Goal: Task Accomplishment & Management: Use online tool/utility

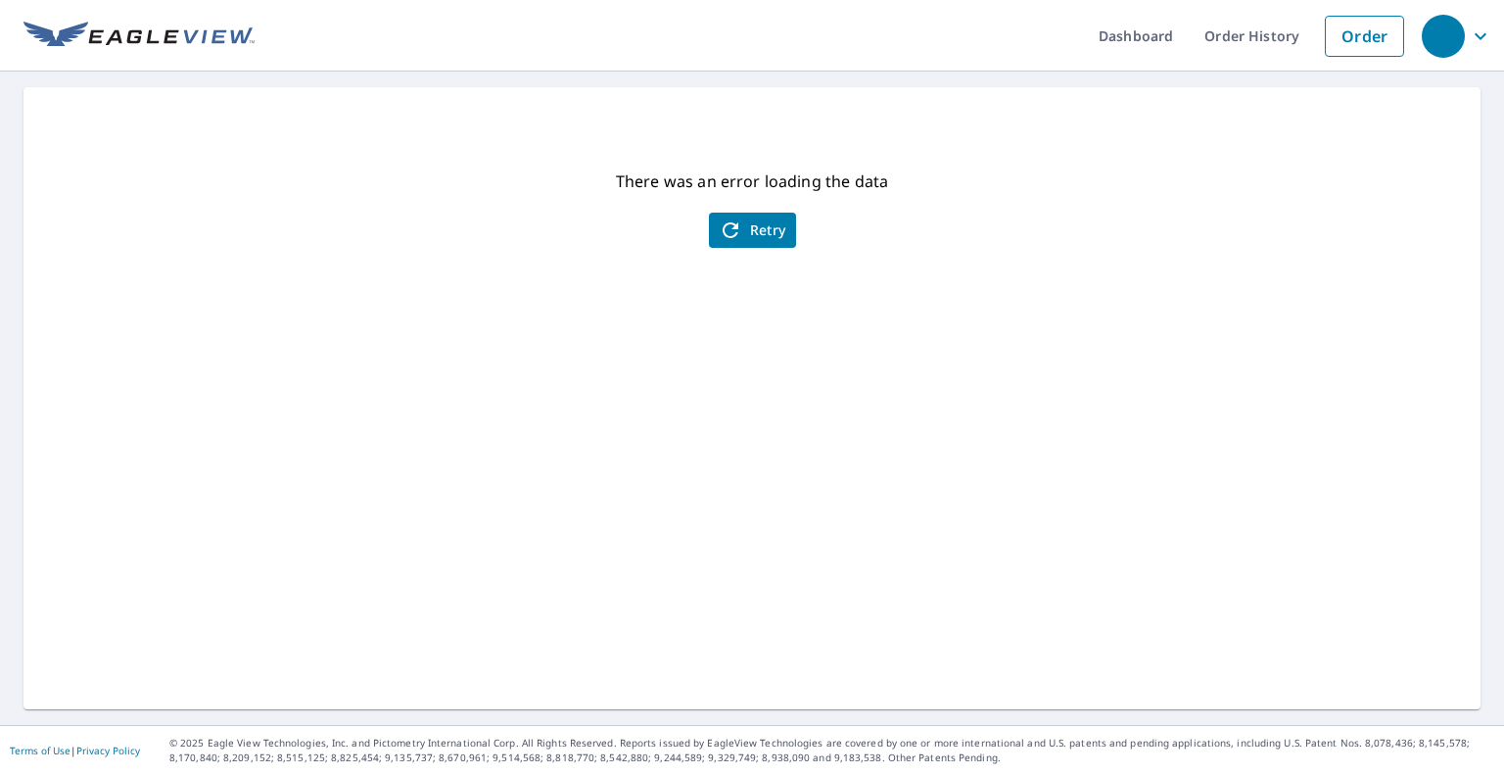
click at [758, 228] on span "Retry" at bounding box center [753, 230] width 68 height 24
click at [744, 235] on span "Retry" at bounding box center [753, 230] width 68 height 24
click at [742, 234] on span "Retry" at bounding box center [753, 230] width 68 height 24
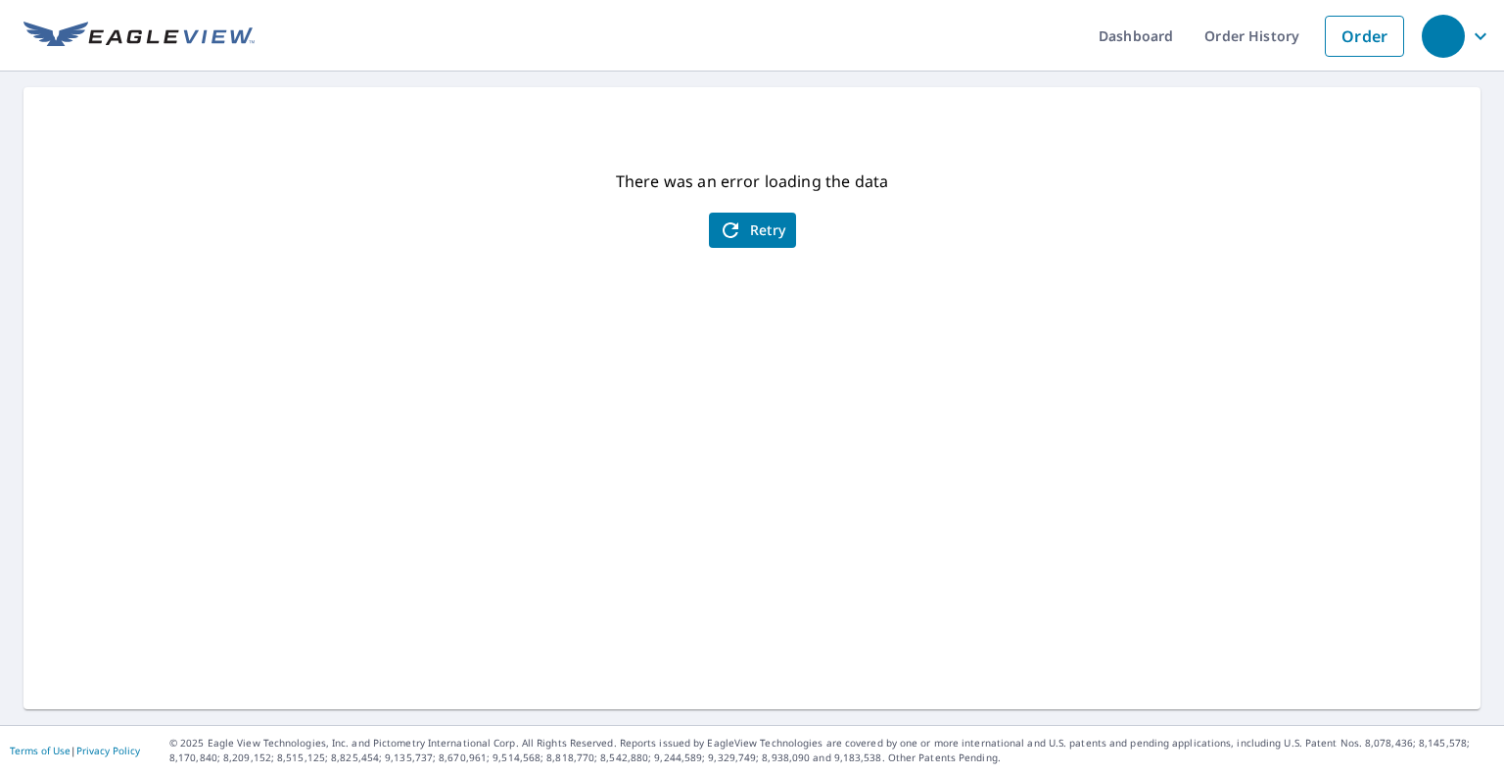
click at [719, 231] on icon "button" at bounding box center [731, 230] width 24 height 24
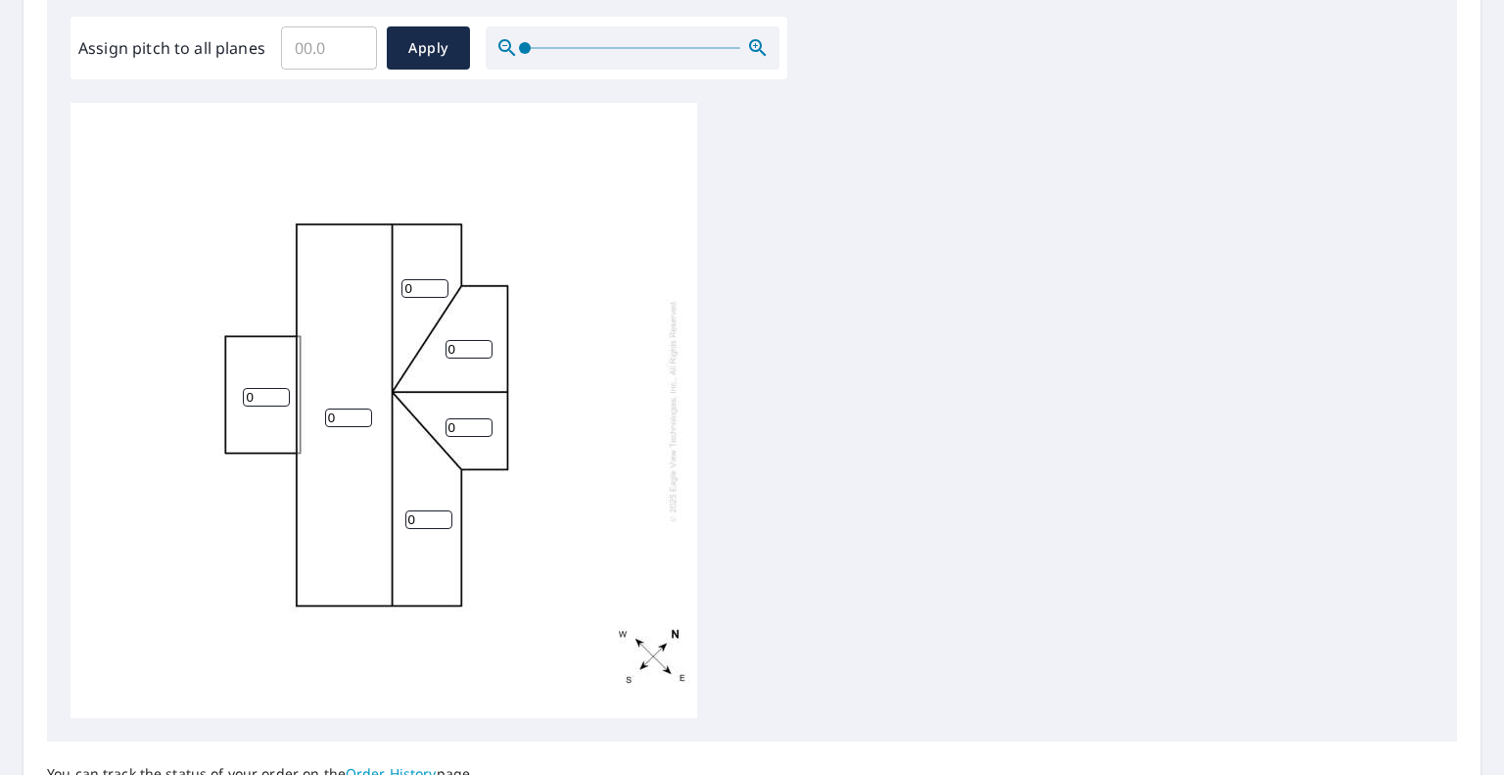
scroll to position [588, 0]
click at [332, 42] on input "Assign pitch to all planes" at bounding box center [329, 46] width 96 height 55
type input "9"
click at [449, 35] on span "Apply" at bounding box center [428, 46] width 52 height 24
type input "9"
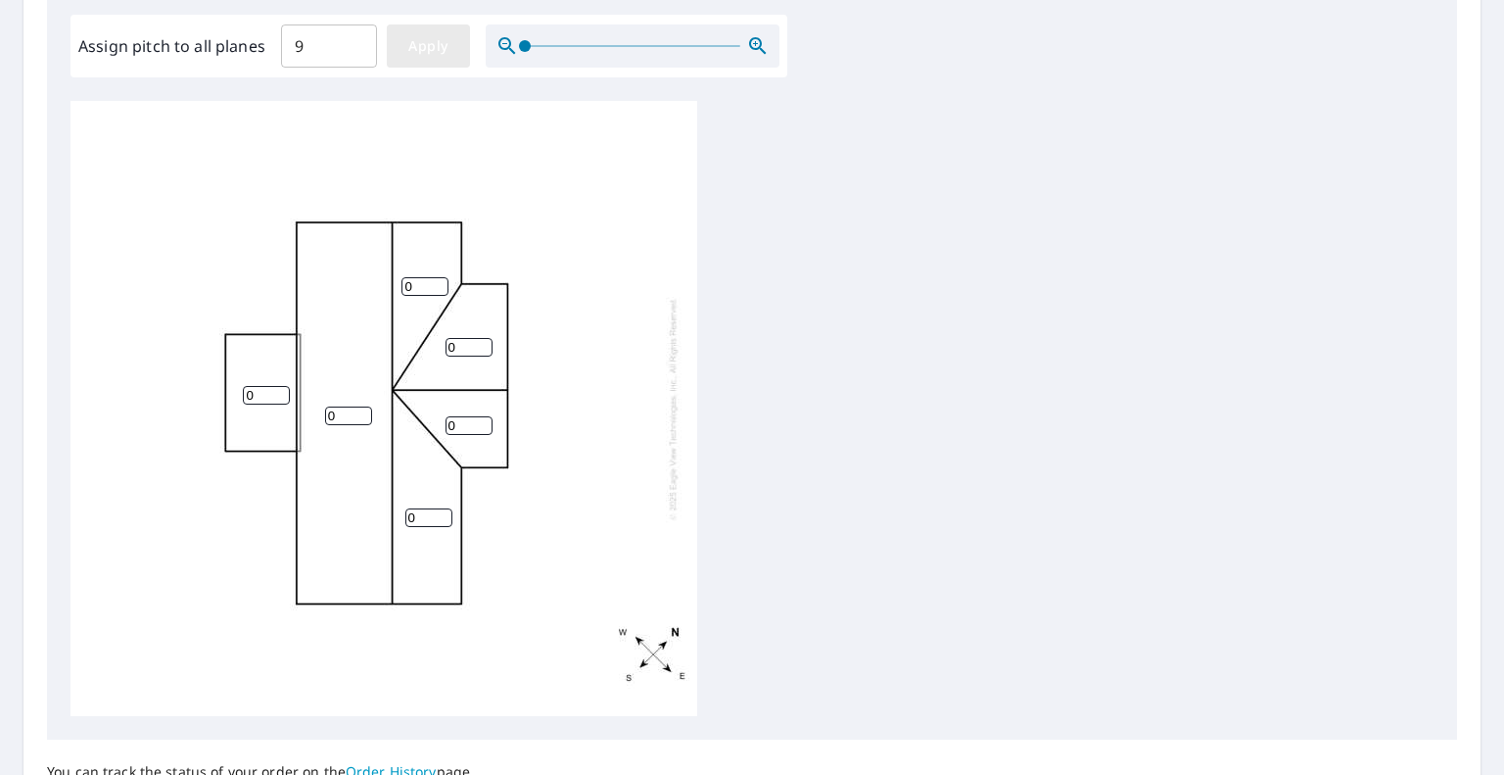
type input "9"
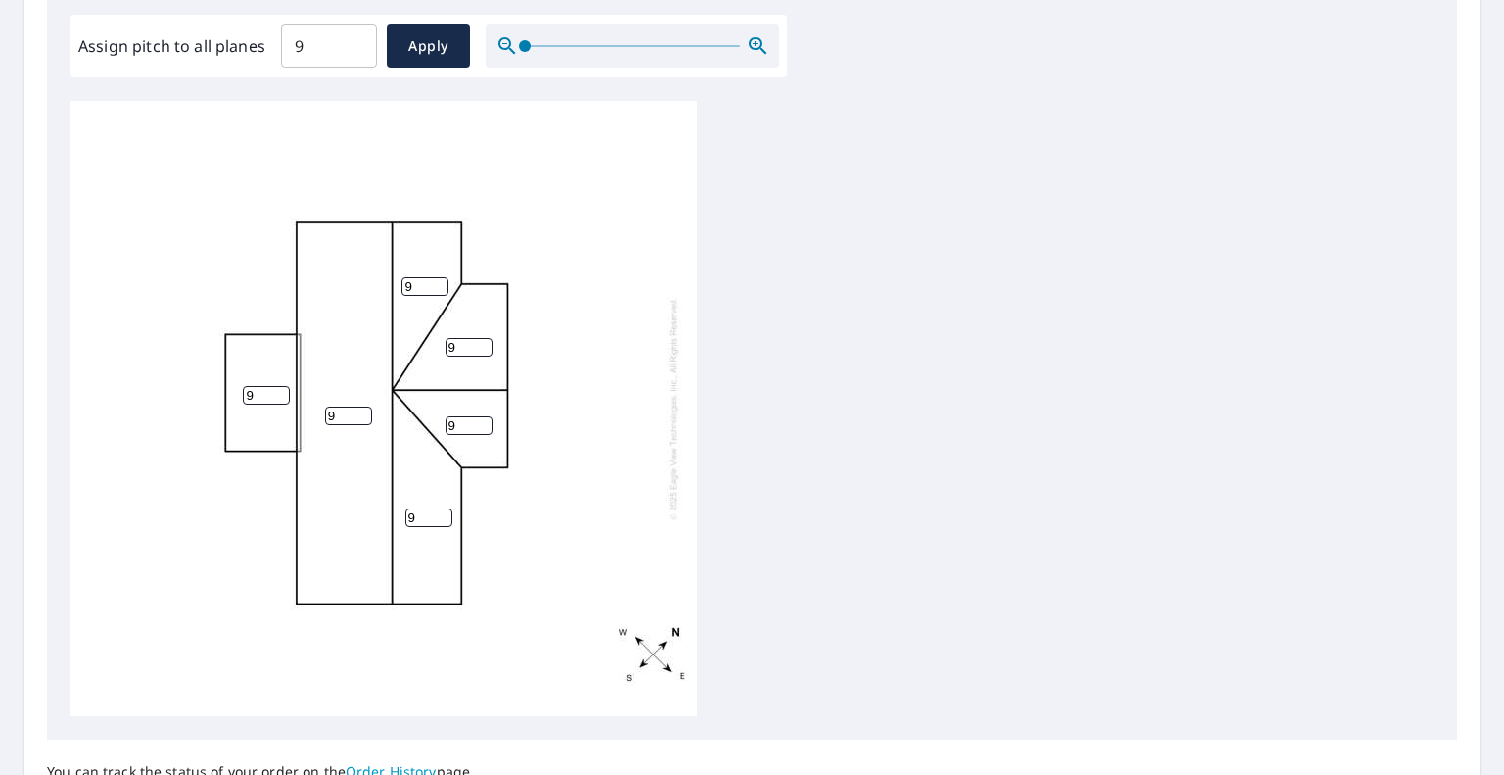
click at [270, 399] on input "9" at bounding box center [266, 395] width 47 height 19
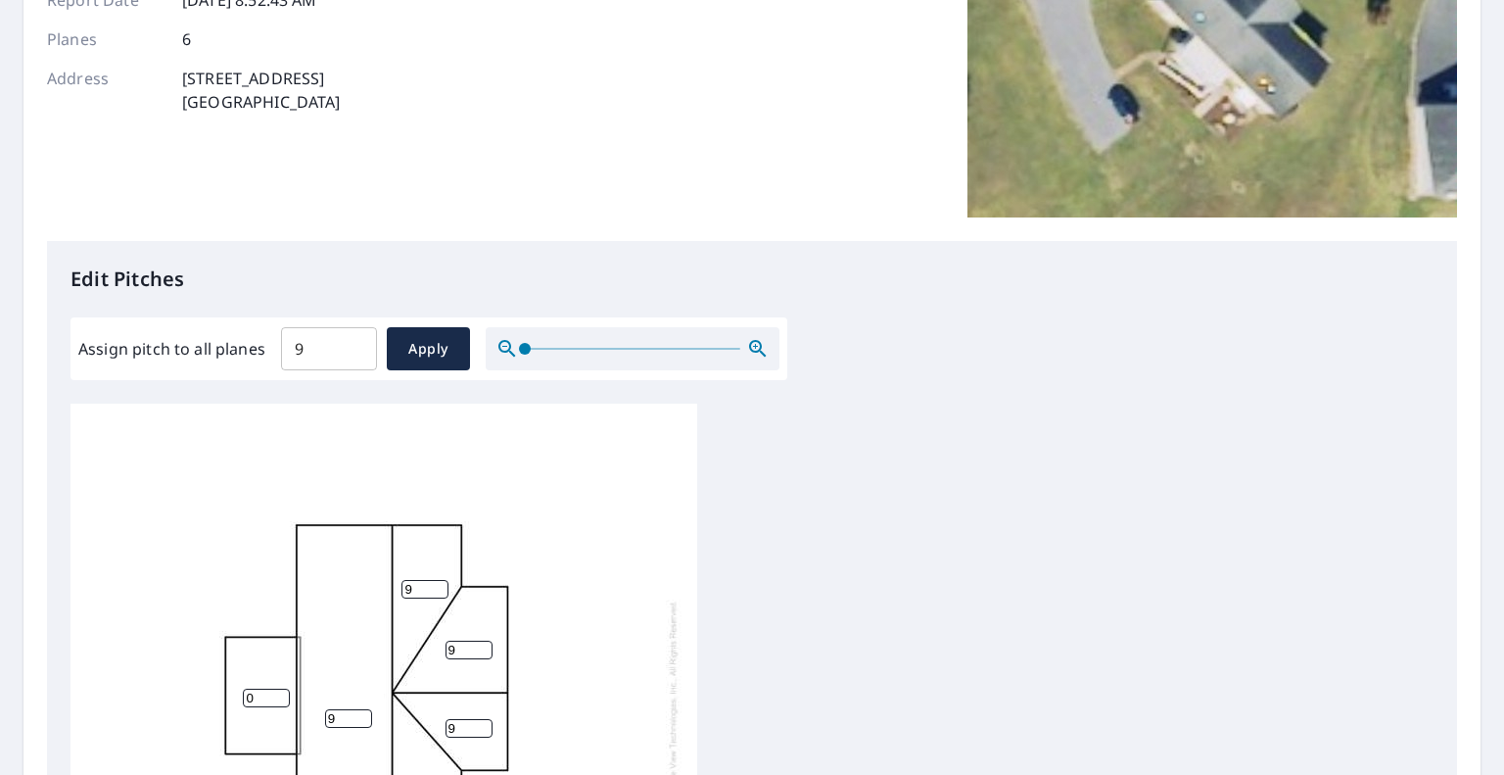
scroll to position [98, 0]
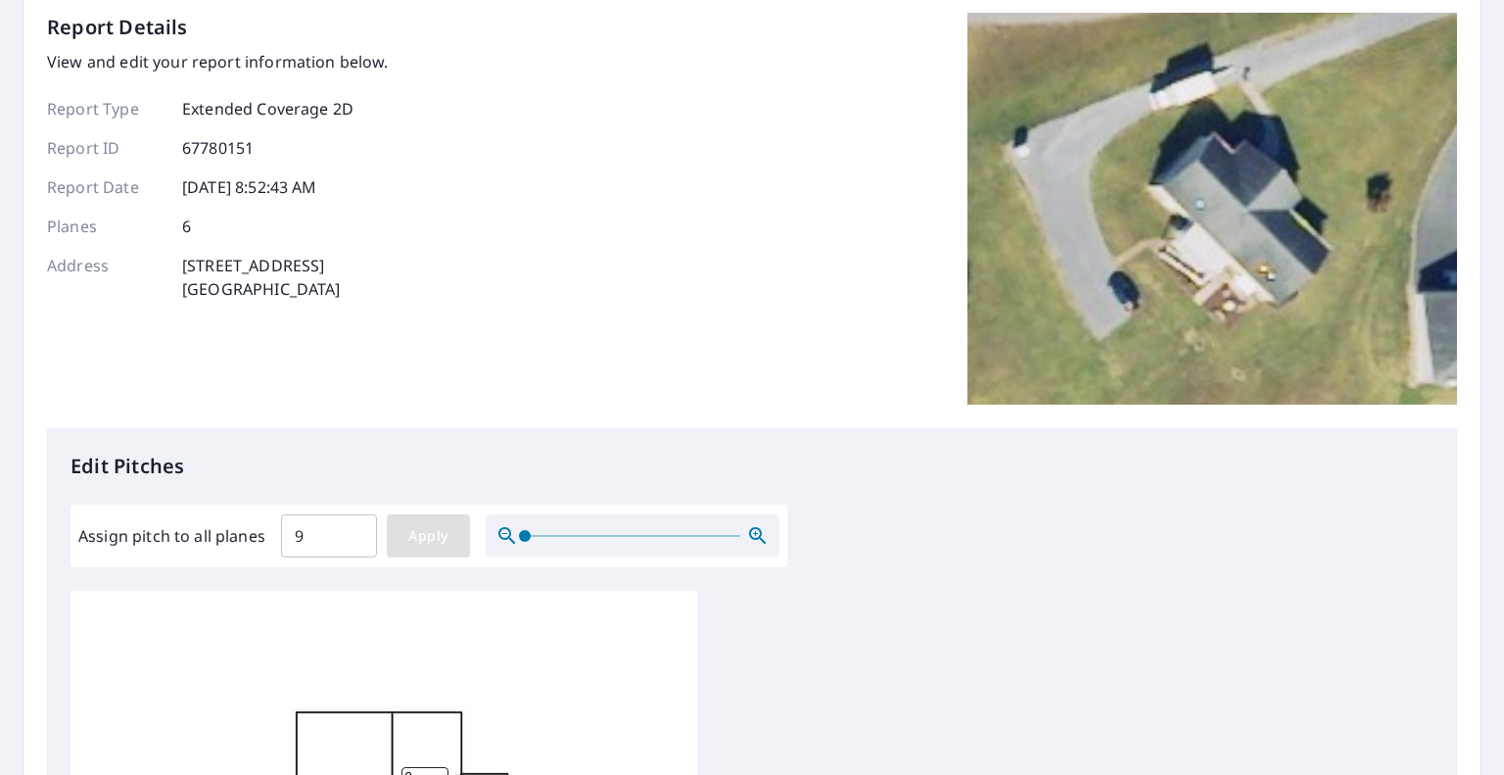
click at [408, 542] on span "Apply" at bounding box center [428, 536] width 52 height 24
type input "9"
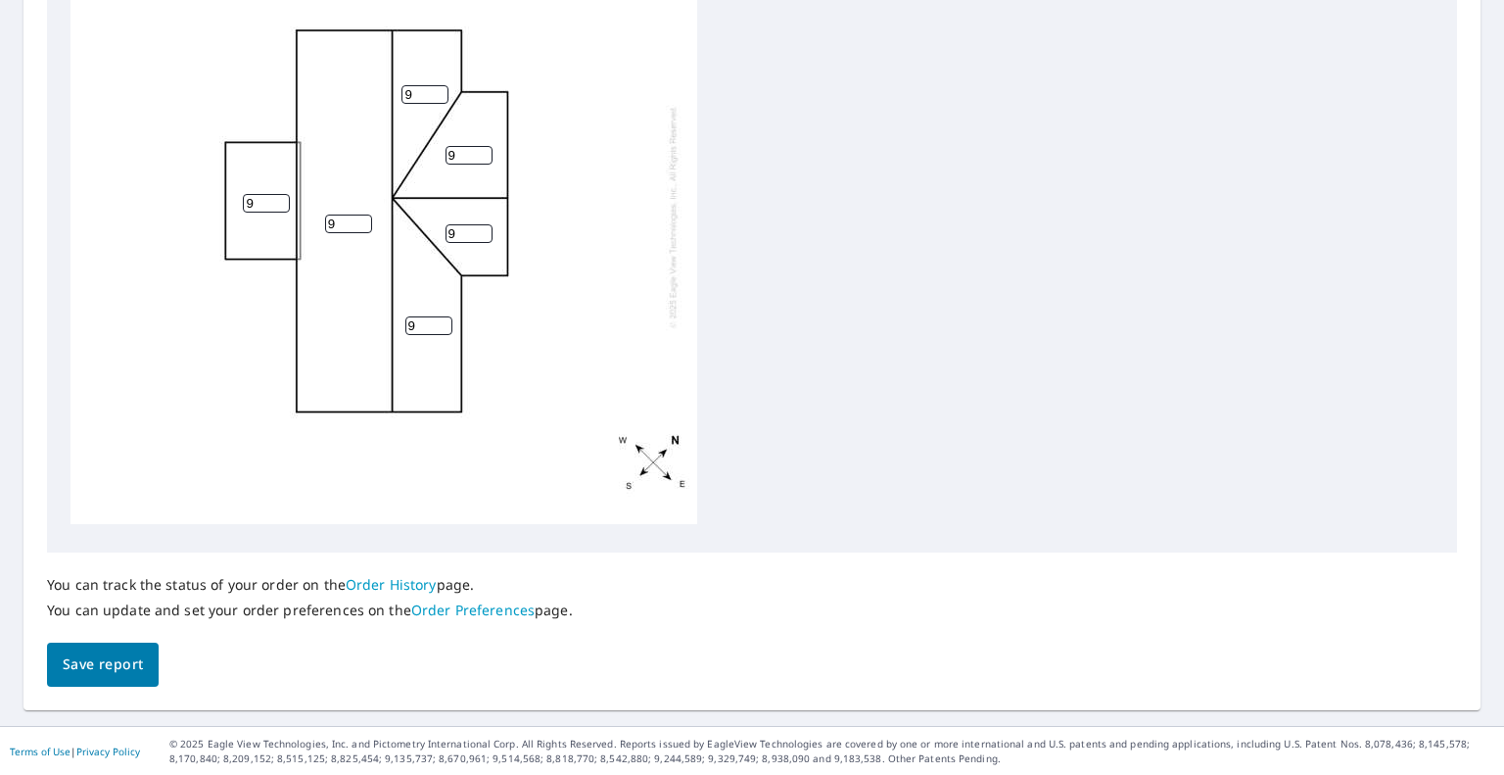
scroll to position [20, 0]
click at [140, 666] on span "Save report" at bounding box center [103, 664] width 80 height 24
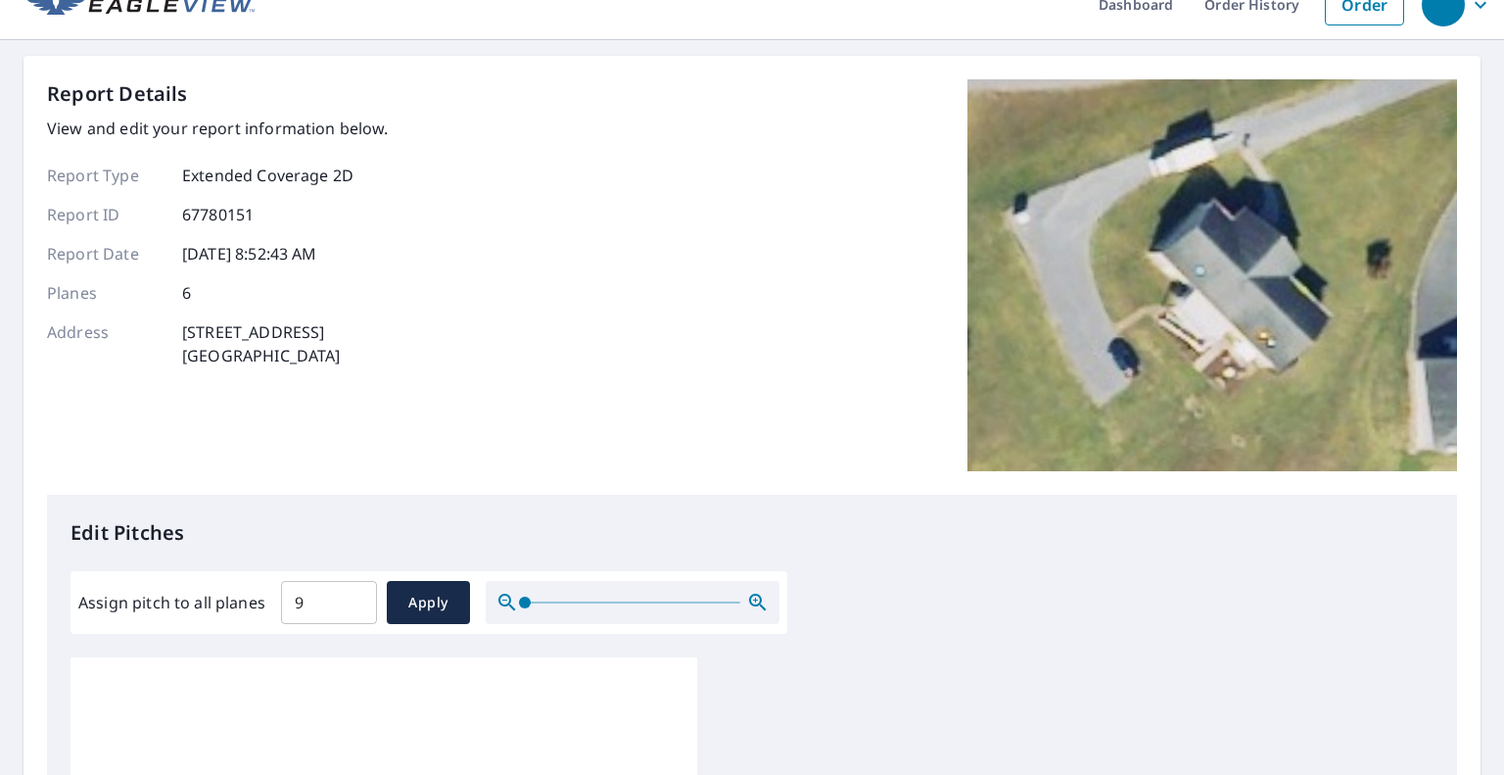
scroll to position [0, 0]
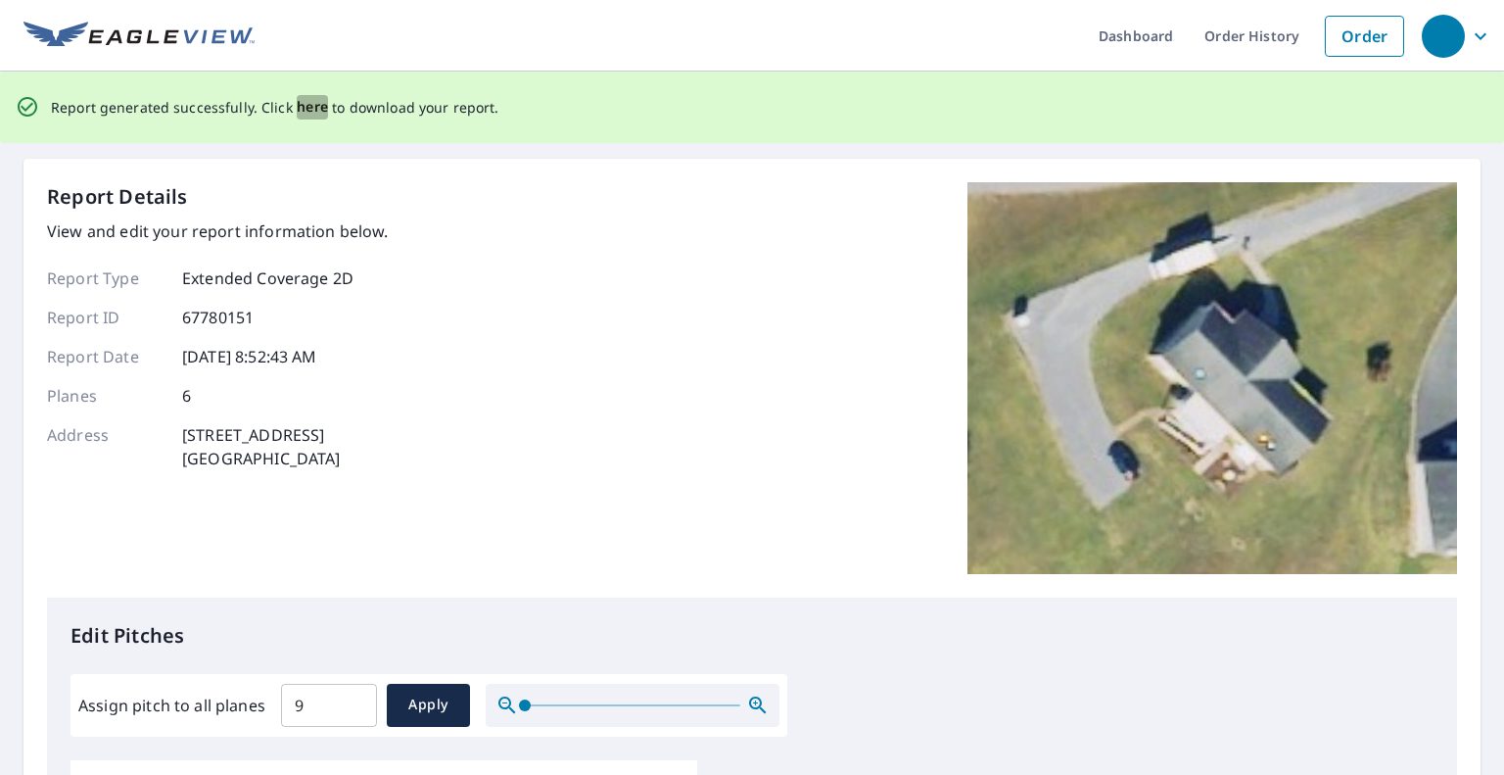
click at [302, 104] on span "here" at bounding box center [313, 107] width 32 height 24
